Goal: Transaction & Acquisition: Purchase product/service

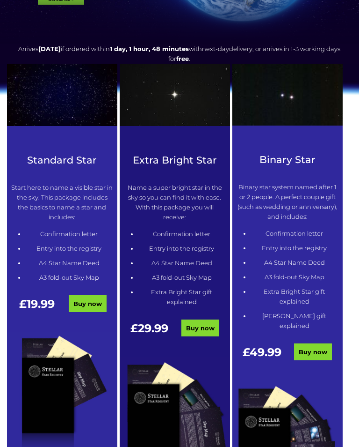
scroll to position [226, 0]
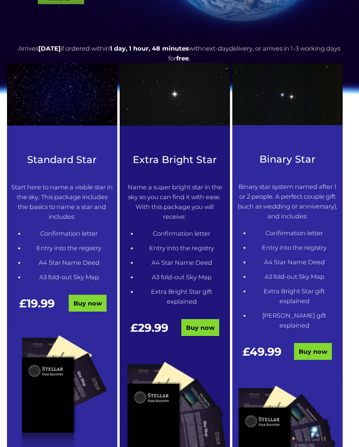
click at [84, 302] on link "Buy now" at bounding box center [88, 303] width 38 height 17
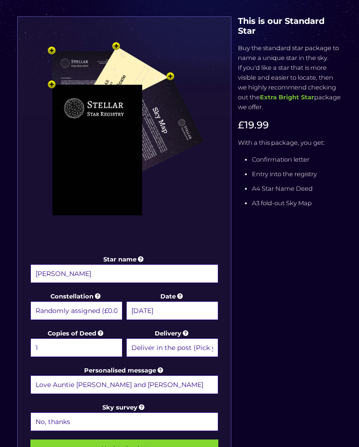
scroll to position [145, 0]
click at [93, 271] on input "[PERSON_NAME]" at bounding box center [124, 273] width 188 height 19
click at [59, 273] on input "[PERSON_NAME]" at bounding box center [124, 273] width 188 height 19
type input "[PERSON_NAME]"
click at [124, 446] on input "Update basket" at bounding box center [124, 448] width 188 height 18
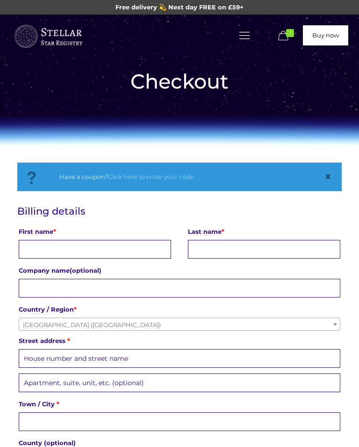
click at [35, 247] on input "First name *" at bounding box center [95, 249] width 153 height 19
type input "[PERSON_NAME]"
click at [211, 248] on input "Last name *" at bounding box center [264, 249] width 153 height 19
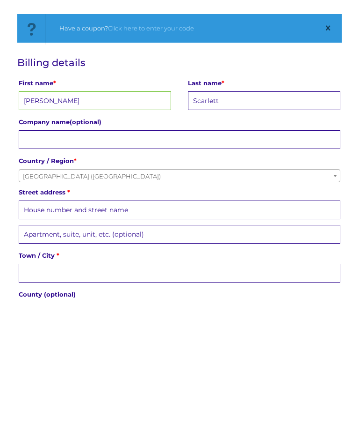
type input "Scarlett"
click at [41, 349] on input "Street address *" at bounding box center [180, 358] width 322 height 19
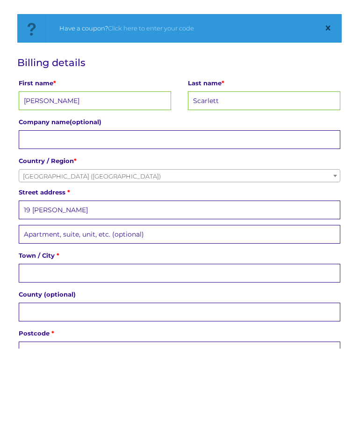
scroll to position [51, 0]
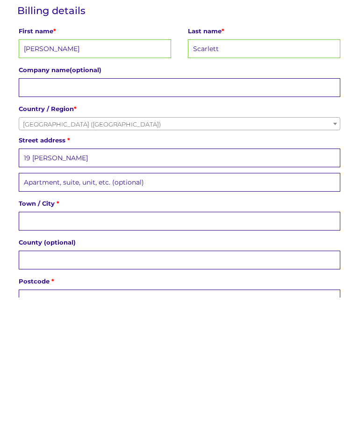
type input "19 [PERSON_NAME]"
click at [38, 361] on input "Town / City *" at bounding box center [180, 370] width 322 height 19
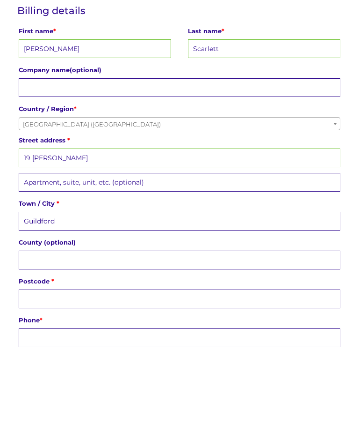
scroll to position [112, 0]
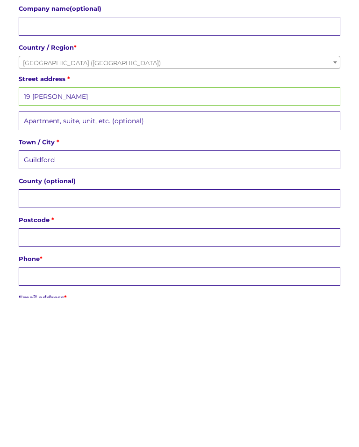
type input "Guildford"
click at [35, 338] on input "County (optional)" at bounding box center [180, 347] width 322 height 19
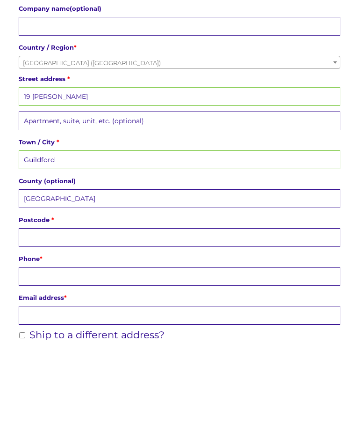
scroll to position [161, 0]
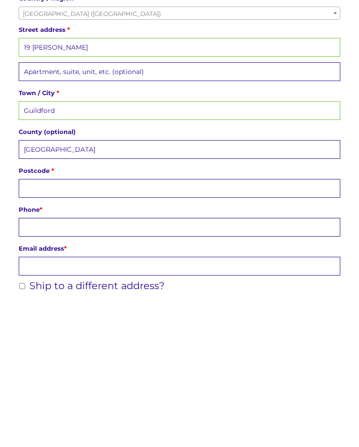
type input "[GEOGRAPHIC_DATA]"
click at [38, 329] on input "Postcode *" at bounding box center [180, 338] width 322 height 19
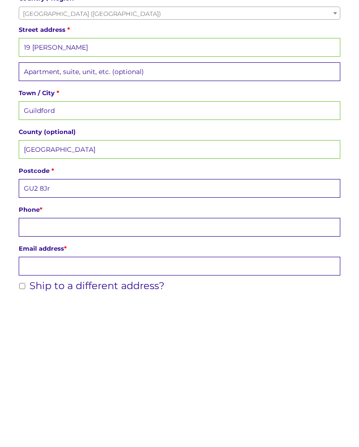
type input "GU2 8Jr"
click at [44, 367] on input "Phone *" at bounding box center [180, 376] width 322 height 19
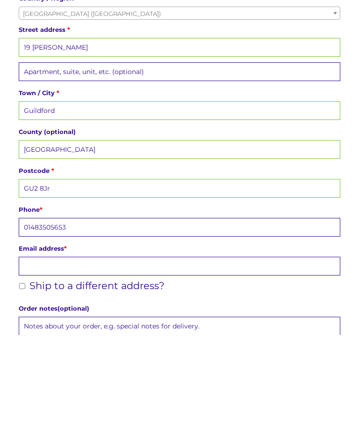
scroll to position [207, 0]
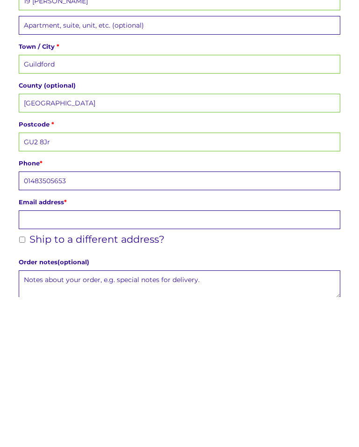
type input "01483505653"
click at [37, 360] on input "Email address *" at bounding box center [180, 369] width 322 height 19
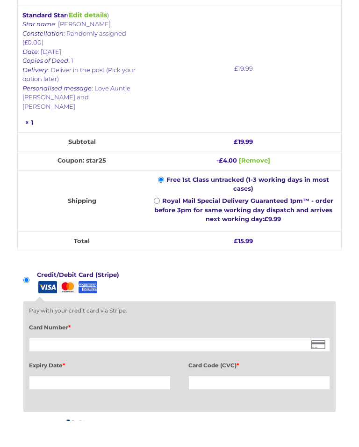
scroll to position [681, 0]
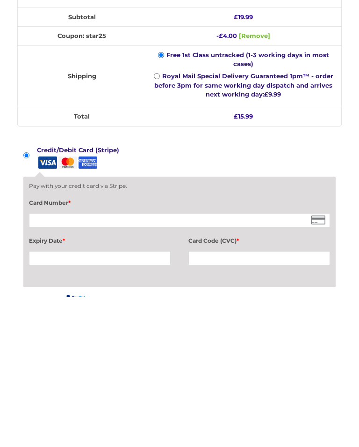
type input "[PERSON_NAME][EMAIL_ADDRESS][DOMAIN_NAME]"
click at [208, 401] on div at bounding box center [260, 408] width 142 height 14
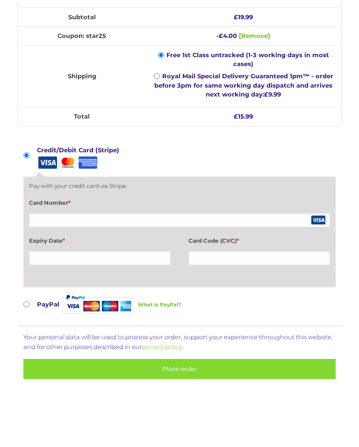
scroll to position [836, 0]
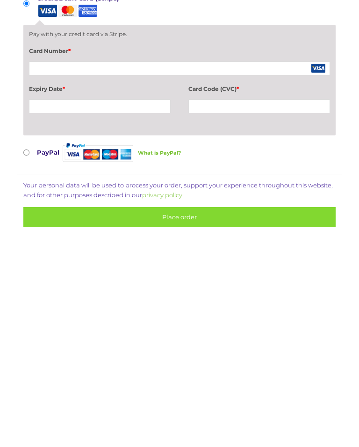
click at [181, 353] on button "Place order" at bounding box center [179, 363] width 313 height 20
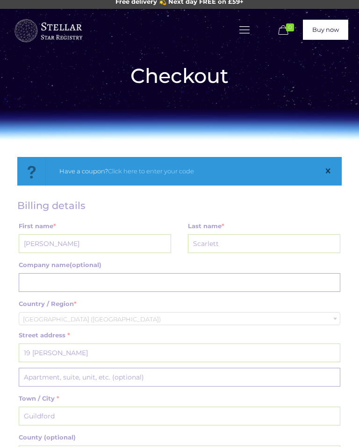
scroll to position [0, 0]
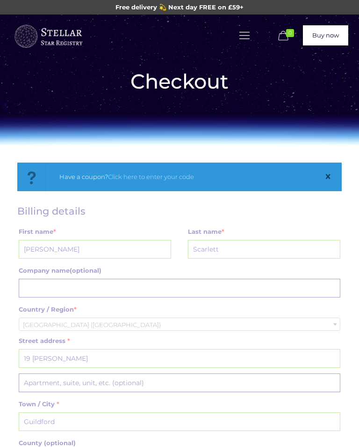
click at [283, 29] on icon at bounding box center [284, 35] width 15 height 13
